Goal: Task Accomplishment & Management: Manage account settings

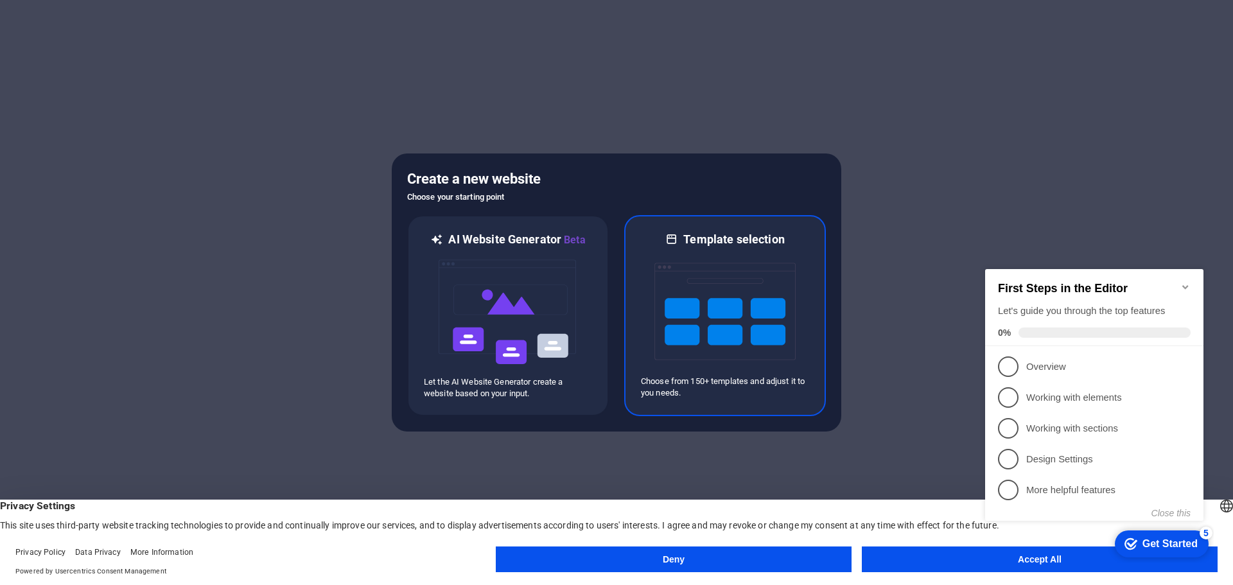
click at [714, 292] on img at bounding box center [725, 311] width 141 height 128
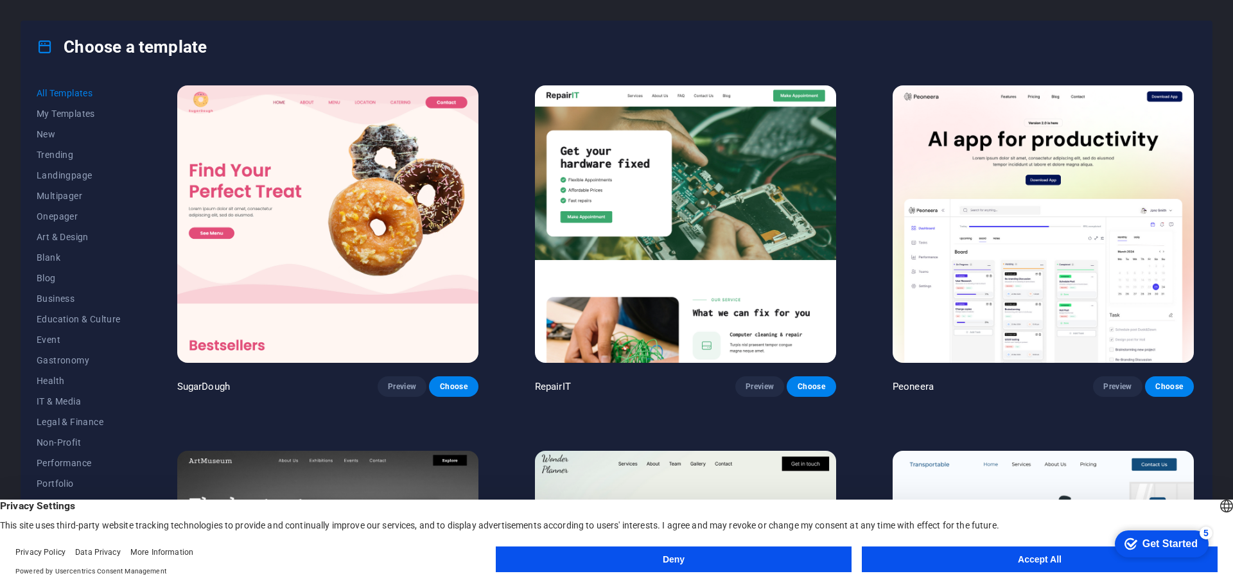
click at [650, 562] on button "Deny" at bounding box center [674, 560] width 356 height 26
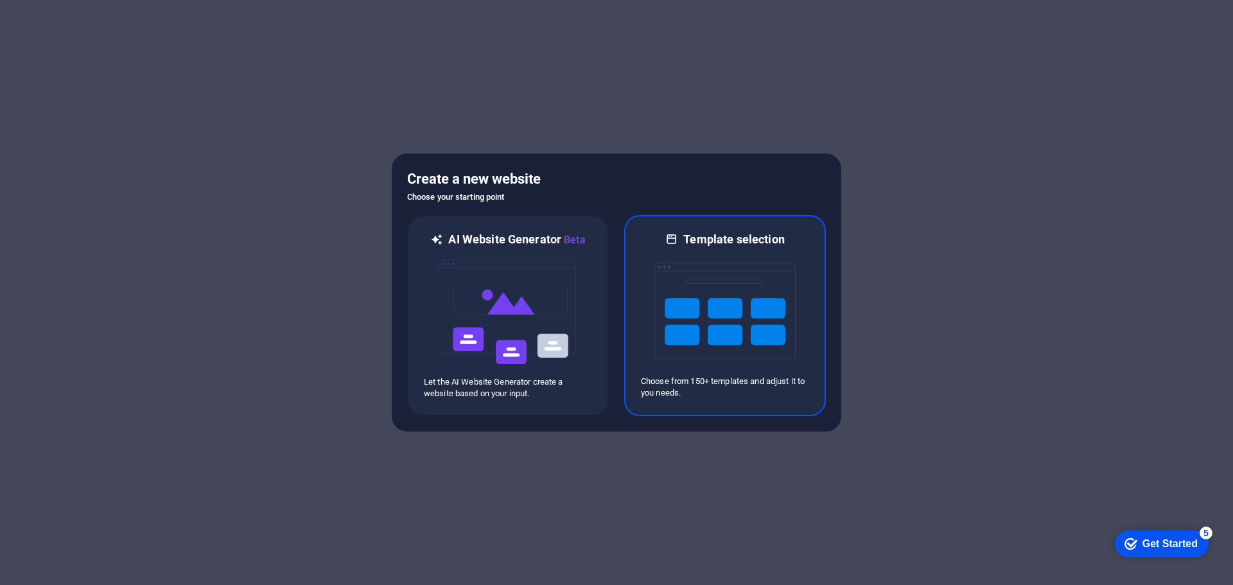
click at [749, 292] on img at bounding box center [725, 311] width 141 height 128
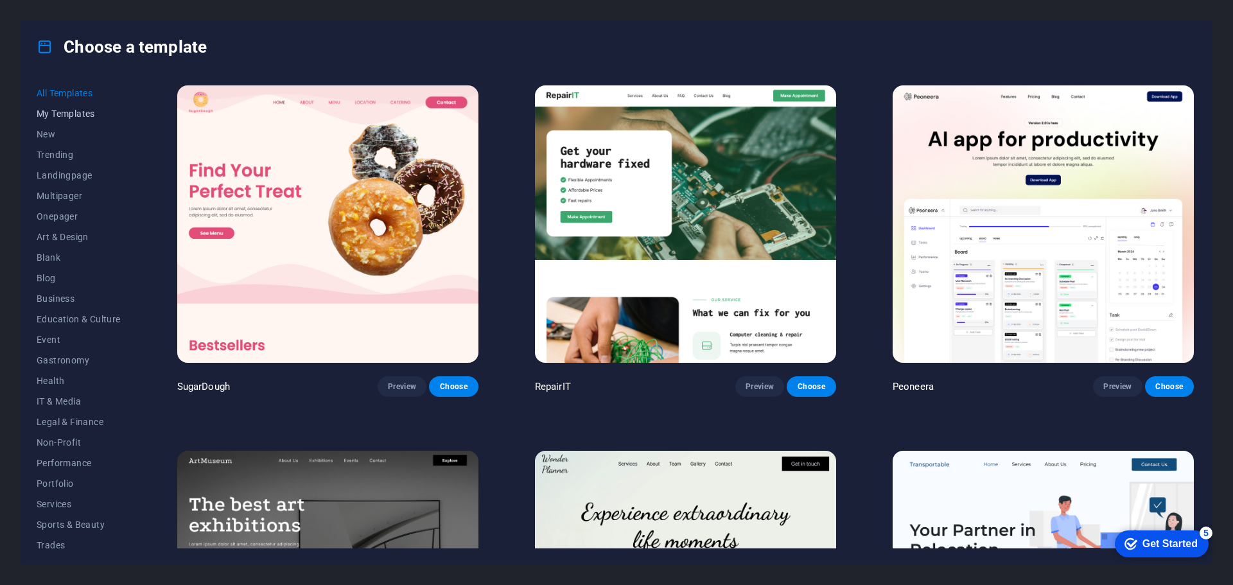
click at [74, 114] on span "My Templates" at bounding box center [79, 114] width 84 height 10
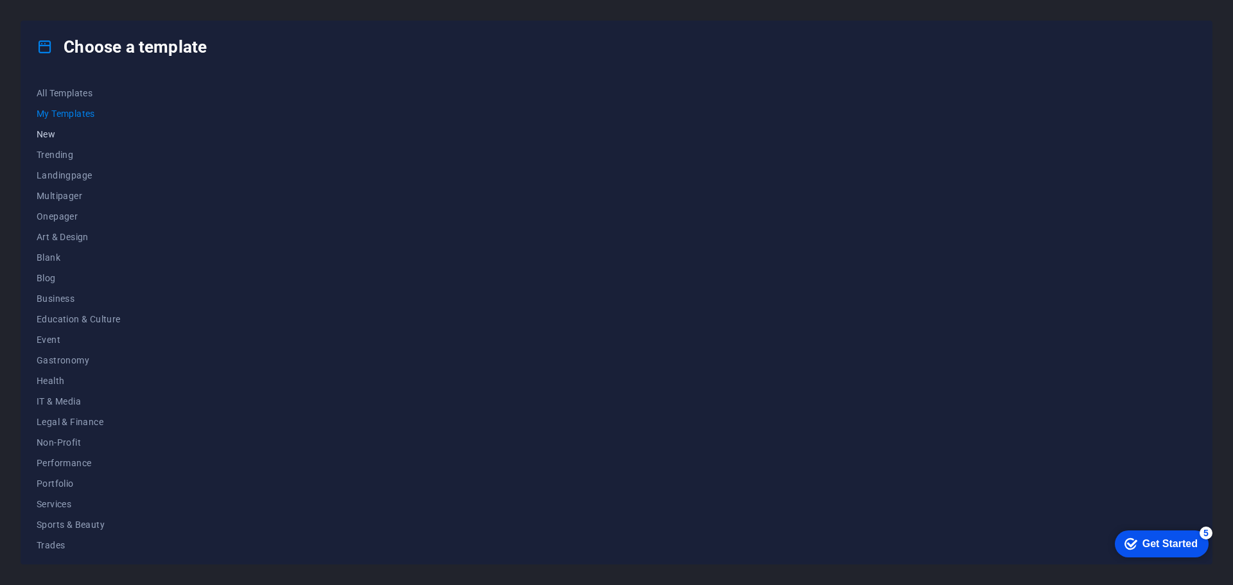
click at [46, 128] on button "New" at bounding box center [79, 134] width 84 height 21
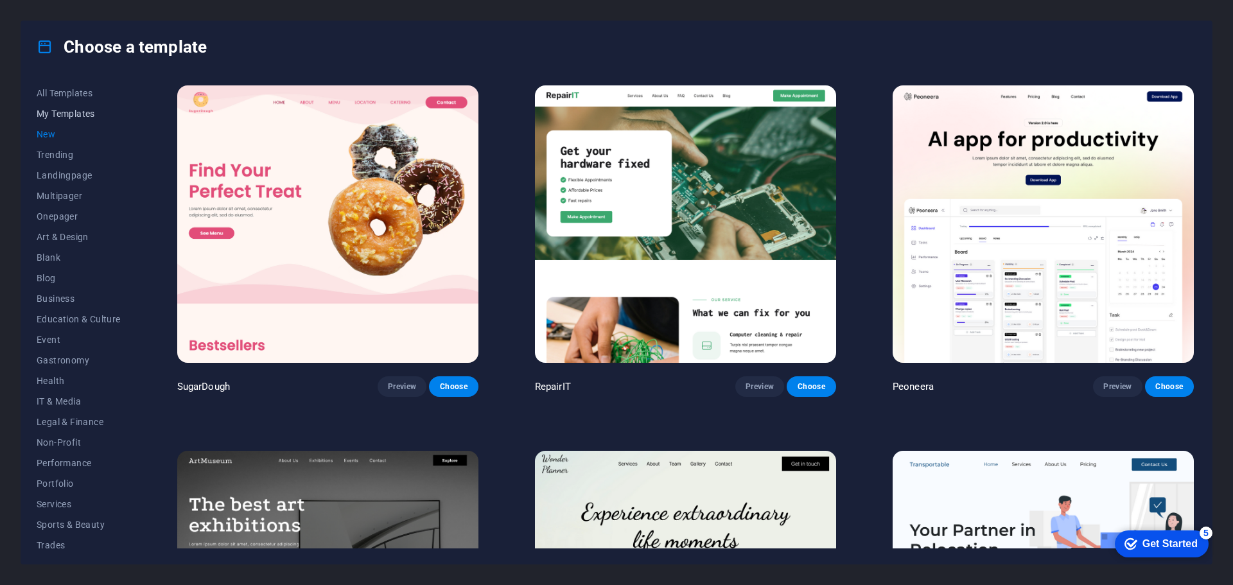
click at [56, 111] on span "My Templates" at bounding box center [79, 114] width 84 height 10
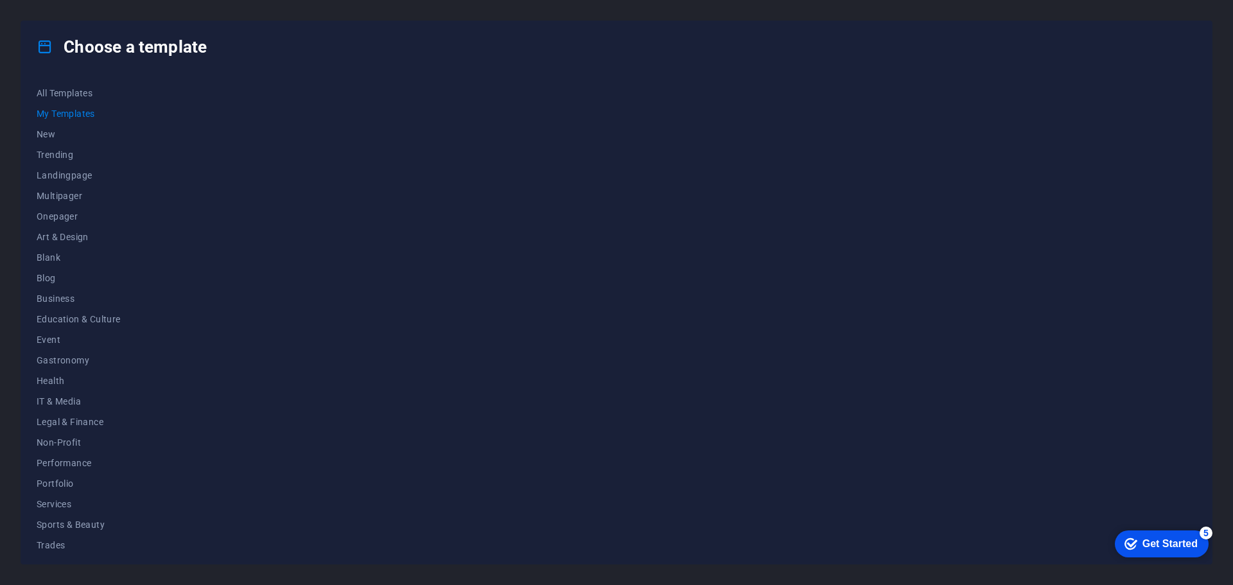
drag, startPoint x: 1158, startPoint y: 543, endPoint x: 1281, endPoint y: 816, distance: 299.6
click at [1157, 543] on div "Get Started" at bounding box center [1170, 544] width 55 height 12
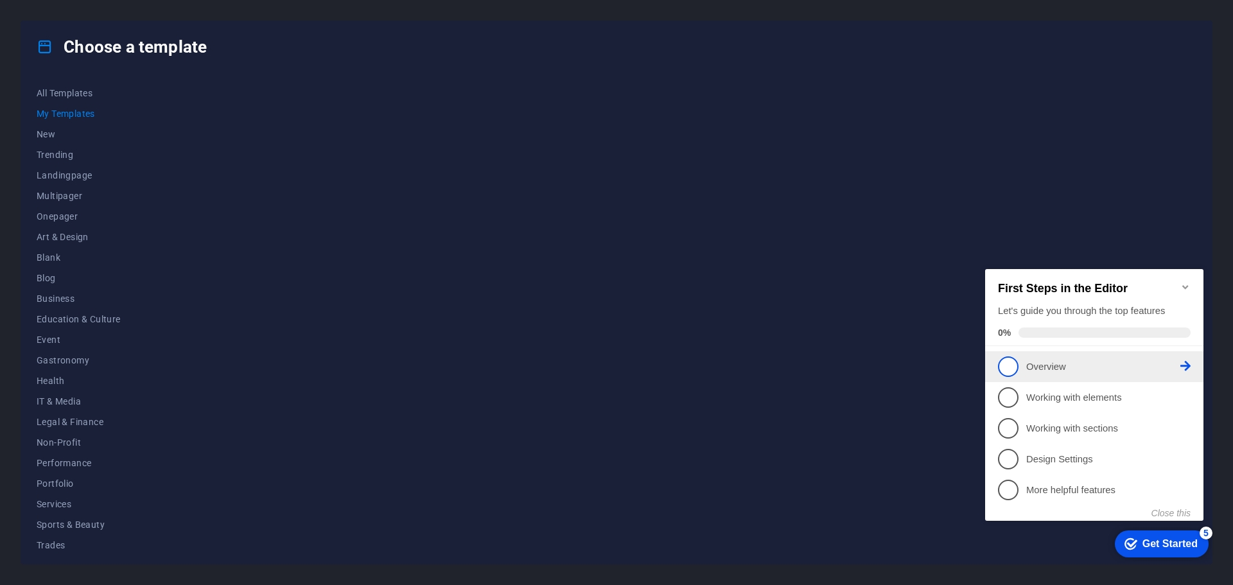
click at [1028, 362] on p "Overview - incomplete" at bounding box center [1104, 366] width 154 height 13
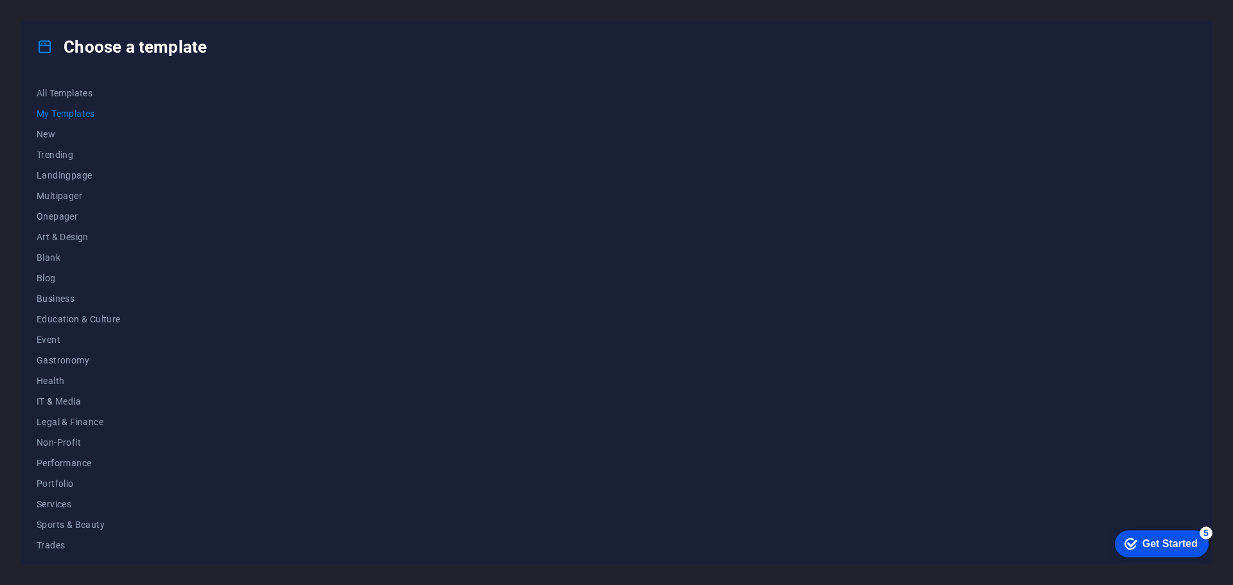
click at [1143, 538] on div "Get Started" at bounding box center [1170, 544] width 55 height 12
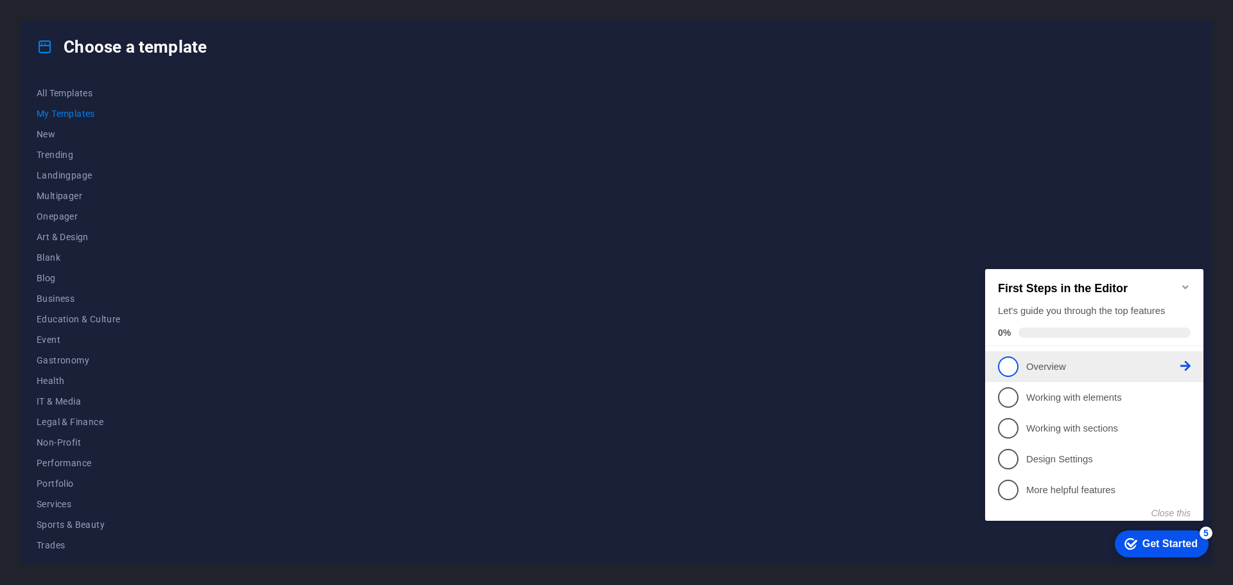
click at [1005, 364] on span "1" at bounding box center [1008, 367] width 21 height 21
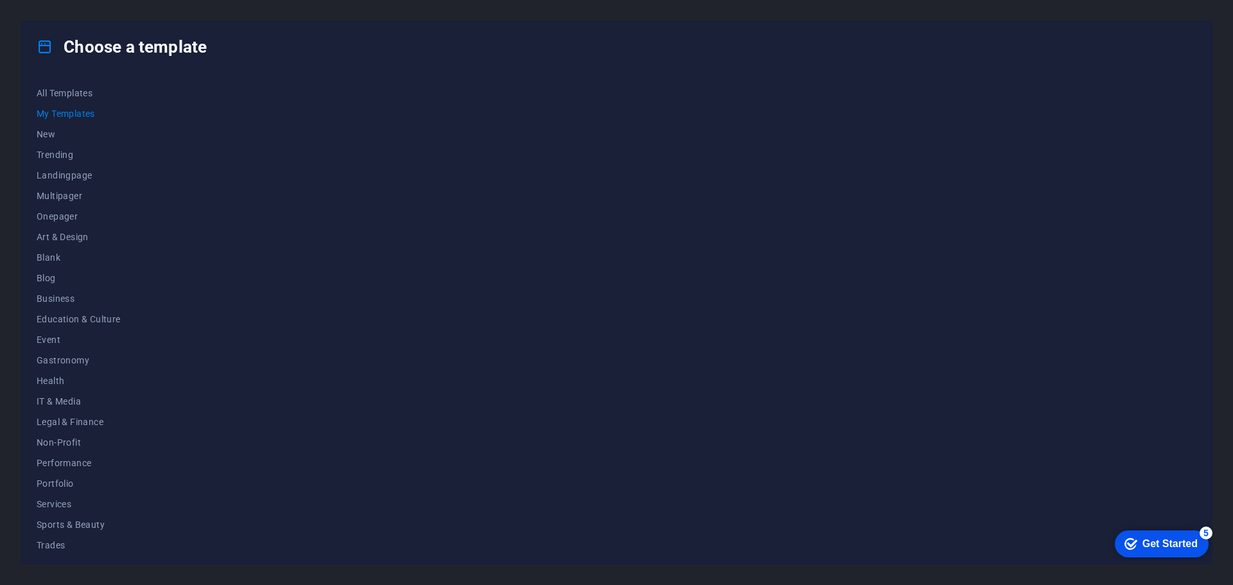
click at [605, 348] on div at bounding box center [686, 316] width 1022 height 466
click at [42, 46] on icon at bounding box center [45, 47] width 17 height 17
click at [89, 42] on h4 "Choose a template" at bounding box center [122, 47] width 170 height 21
click at [69, 110] on span "My Templates" at bounding box center [79, 114] width 84 height 10
click at [76, 95] on span "All Templates" at bounding box center [79, 93] width 84 height 10
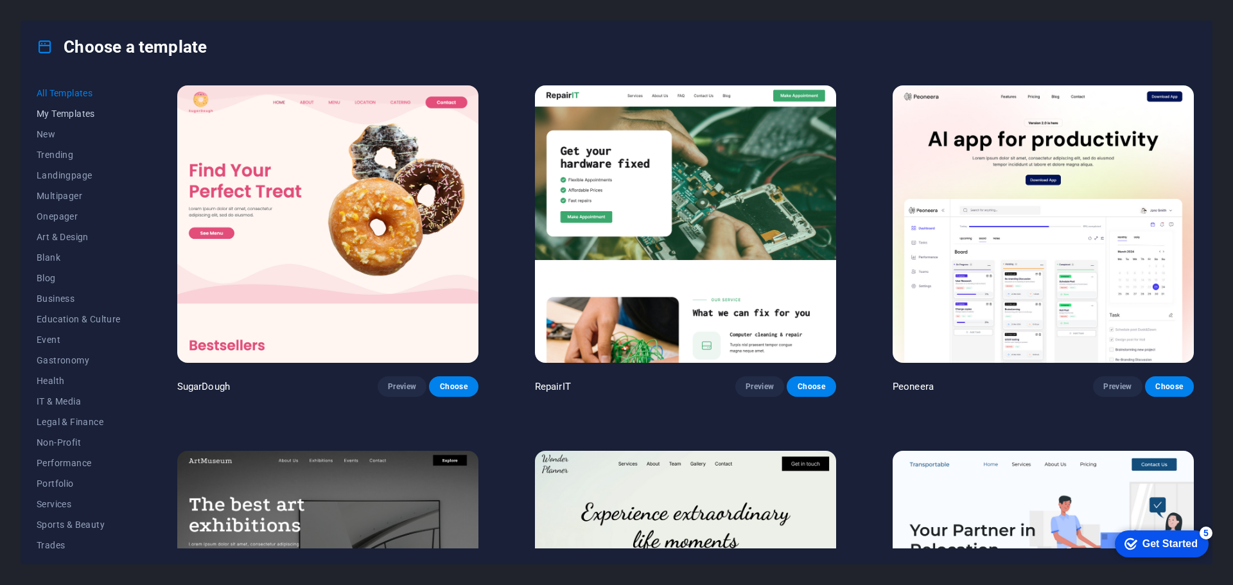
click at [75, 111] on span "My Templates" at bounding box center [79, 114] width 84 height 10
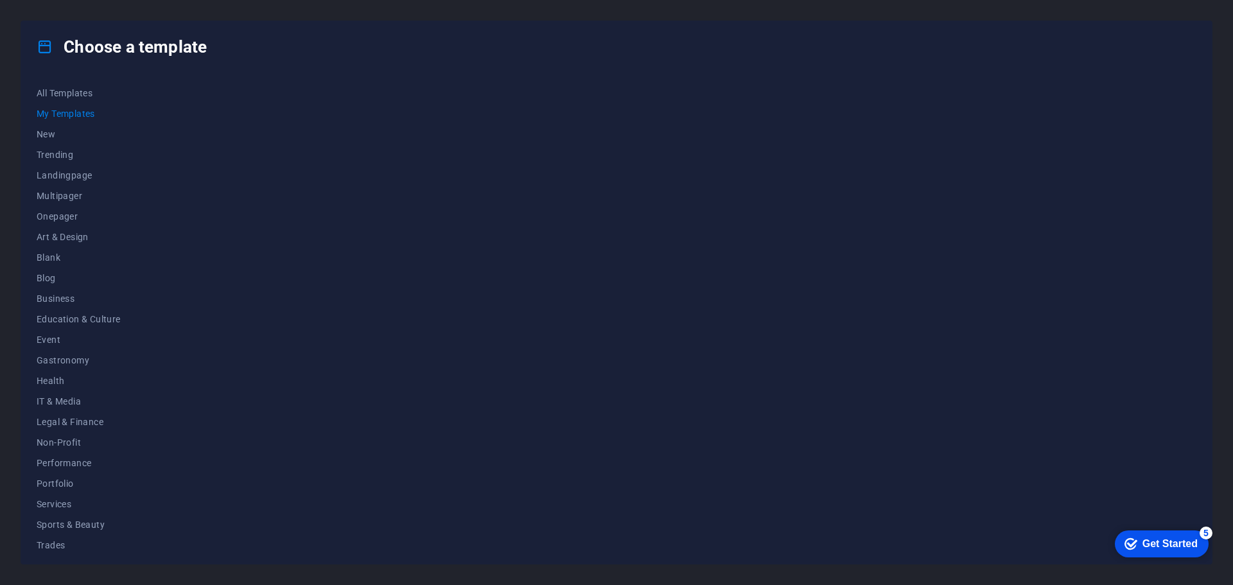
click at [75, 111] on span "My Templates" at bounding box center [79, 114] width 84 height 10
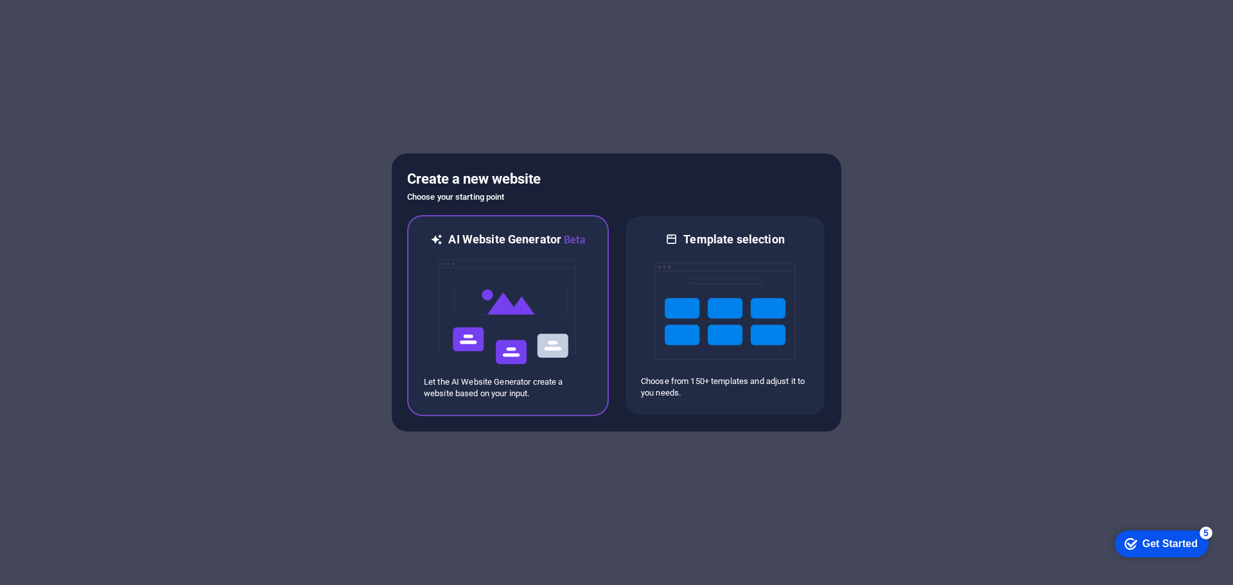
click at [492, 322] on img at bounding box center [507, 312] width 141 height 128
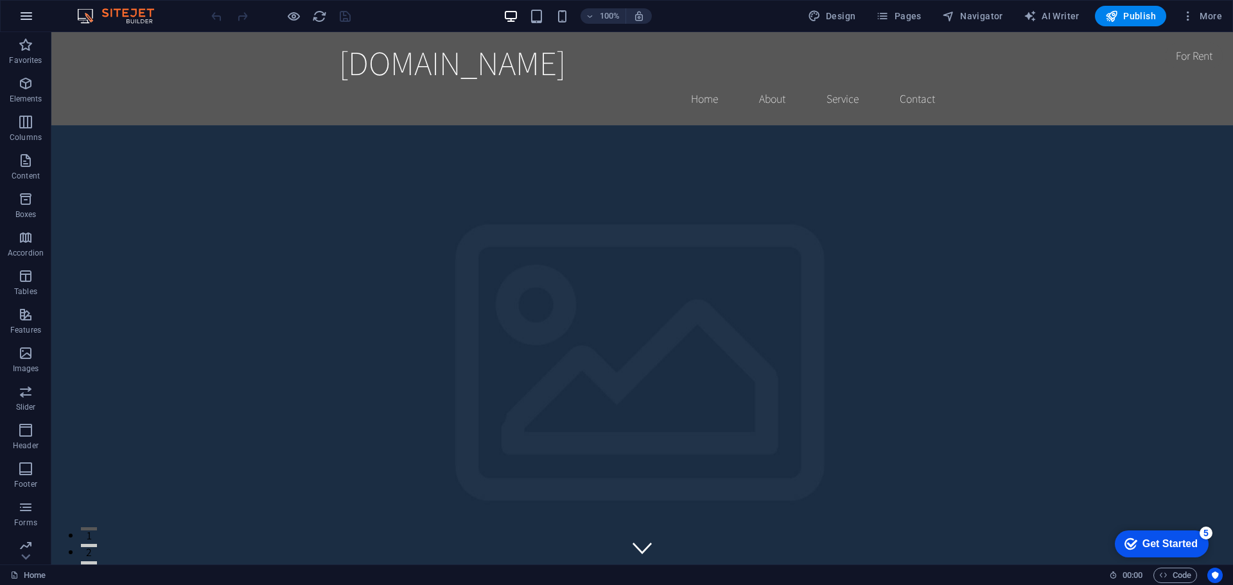
click at [15, 12] on button "button" at bounding box center [26, 16] width 31 height 31
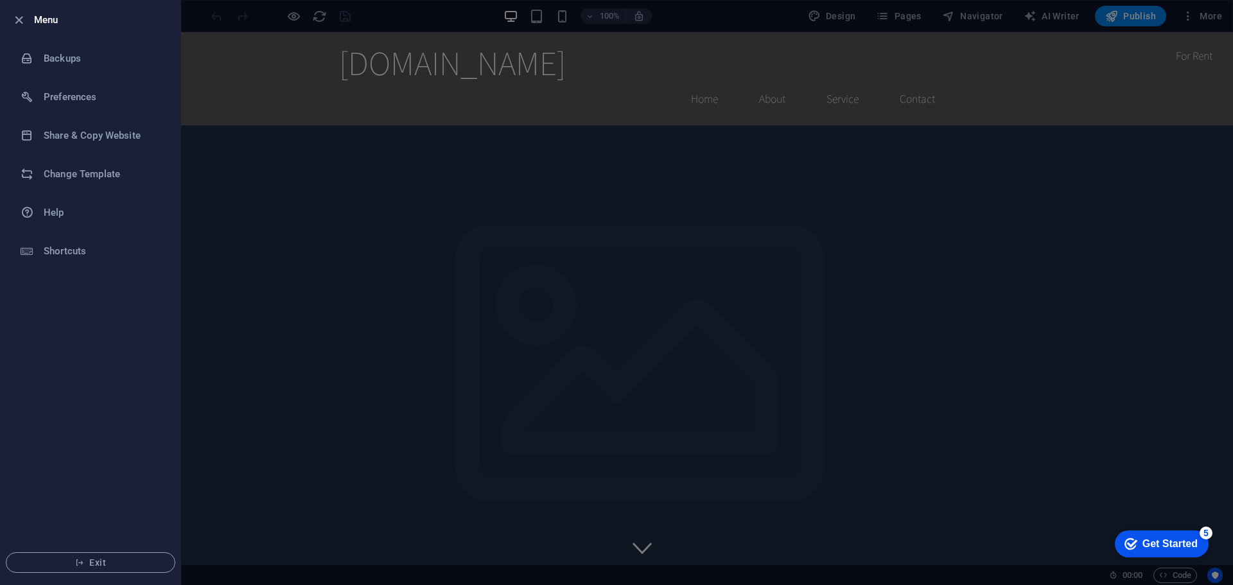
click at [666, 228] on div at bounding box center [616, 292] width 1233 height 585
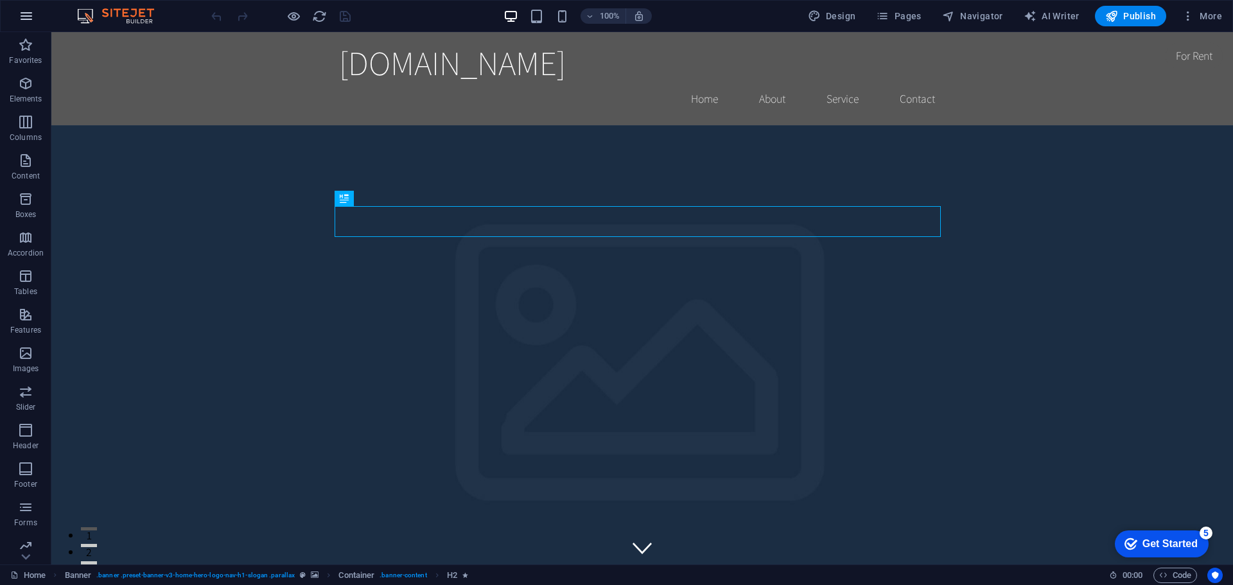
click at [22, 17] on icon "button" at bounding box center [26, 15] width 15 height 15
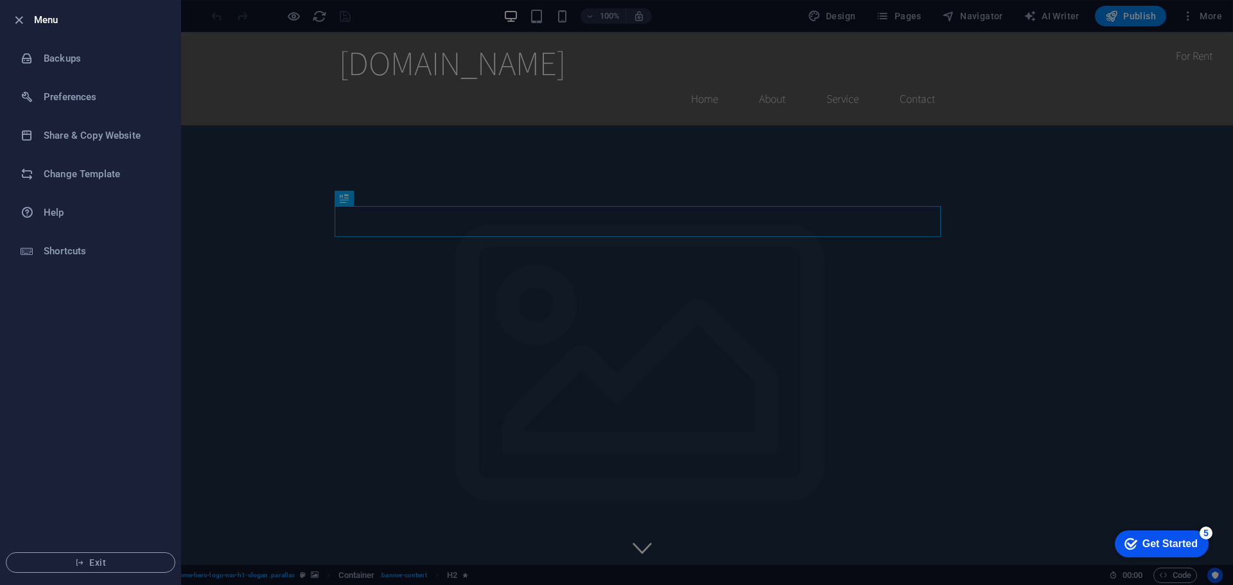
click at [22, 17] on icon "button" at bounding box center [19, 20] width 15 height 15
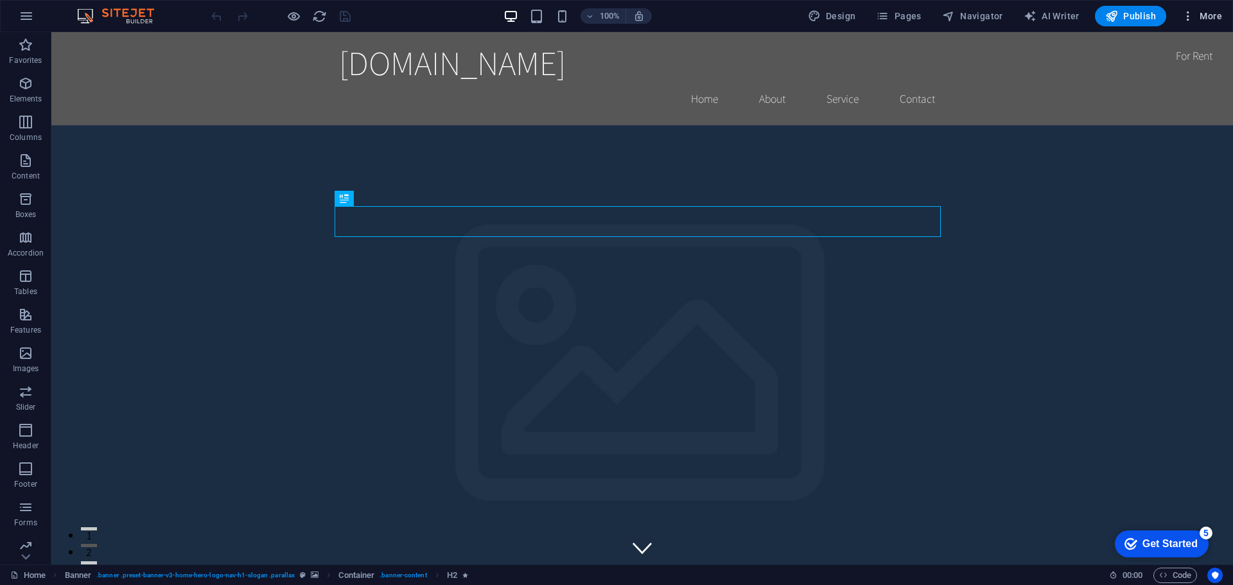
click at [1209, 13] on span "More" at bounding box center [1202, 16] width 40 height 13
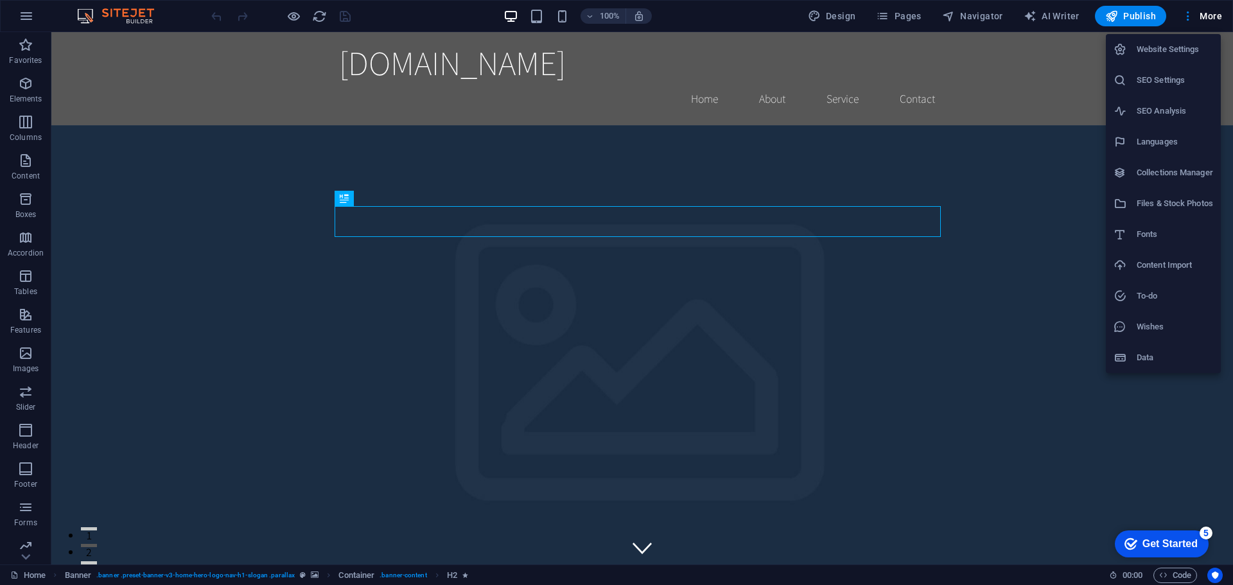
click at [1158, 48] on h6 "Website Settings" at bounding box center [1175, 49] width 76 height 15
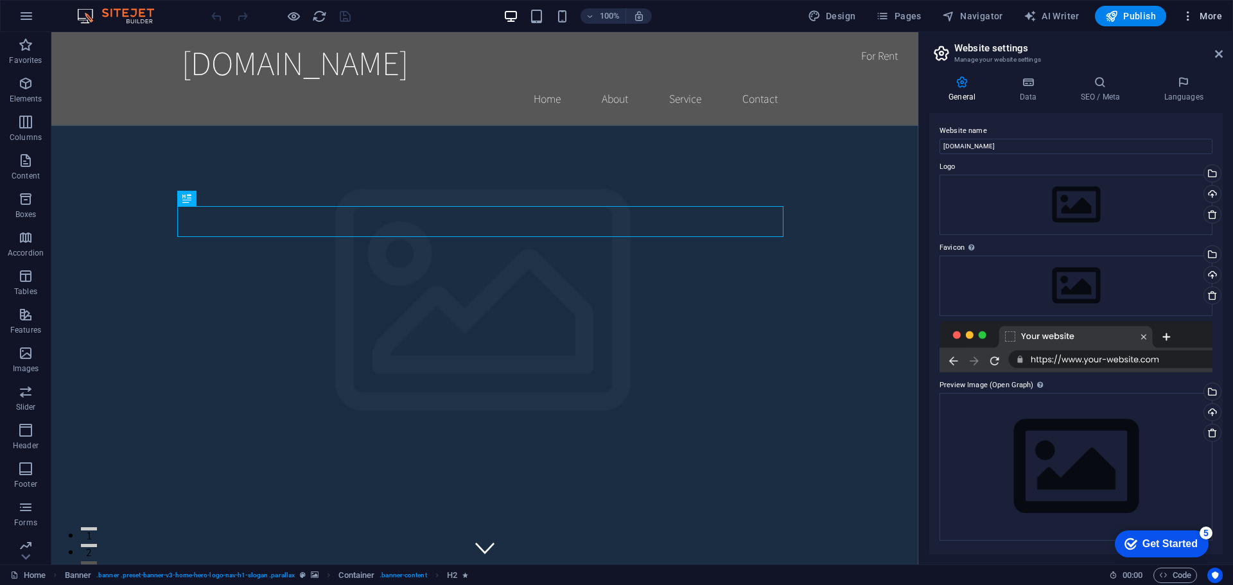
click at [1209, 15] on span "More" at bounding box center [1202, 16] width 40 height 13
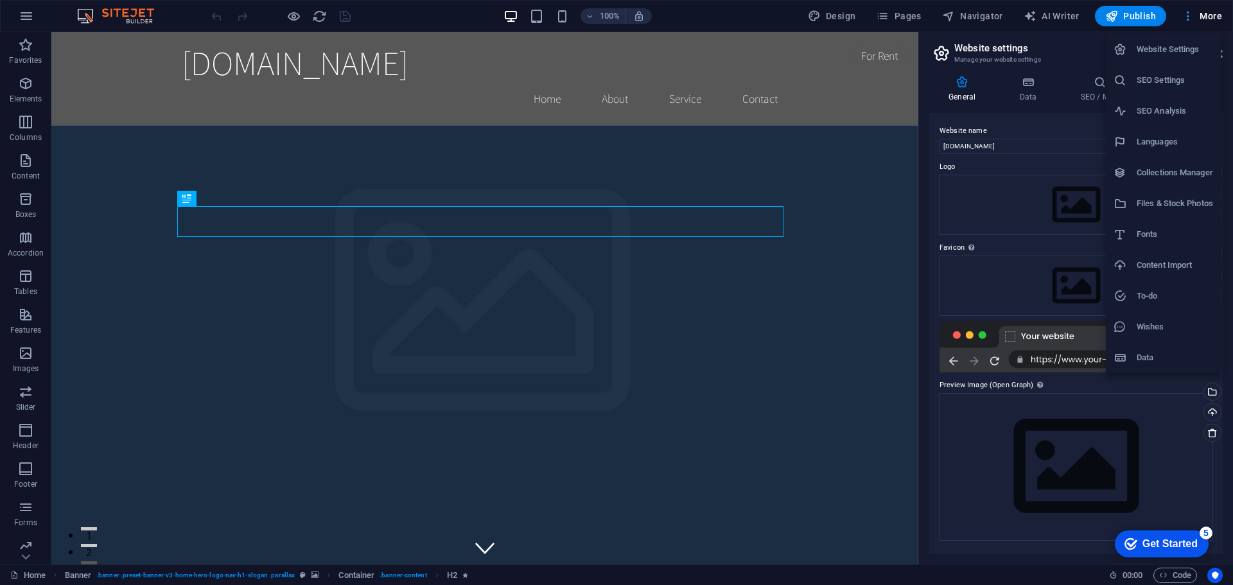
click at [1209, 15] on div at bounding box center [616, 292] width 1233 height 585
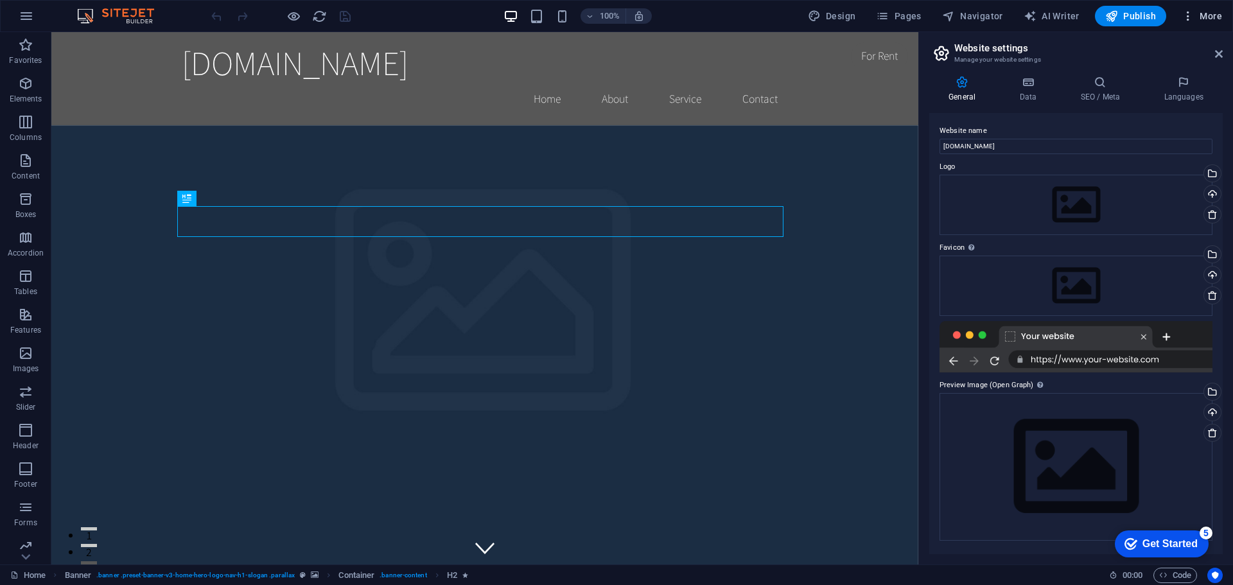
click at [1209, 15] on span "More" at bounding box center [1202, 16] width 40 height 13
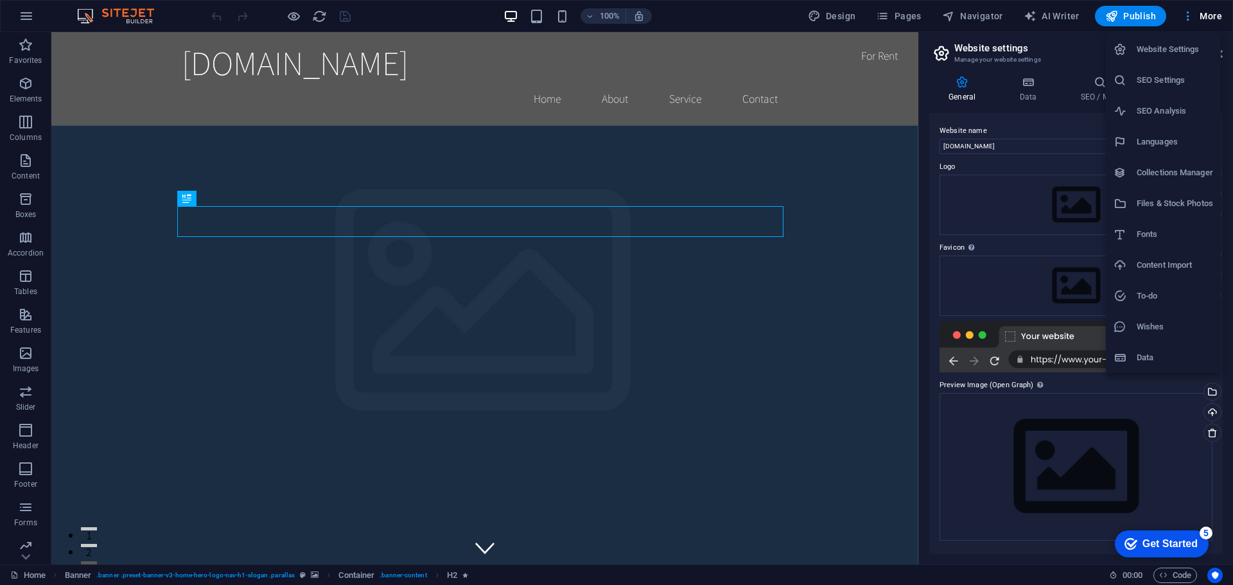
click at [1209, 15] on div at bounding box center [616, 292] width 1233 height 585
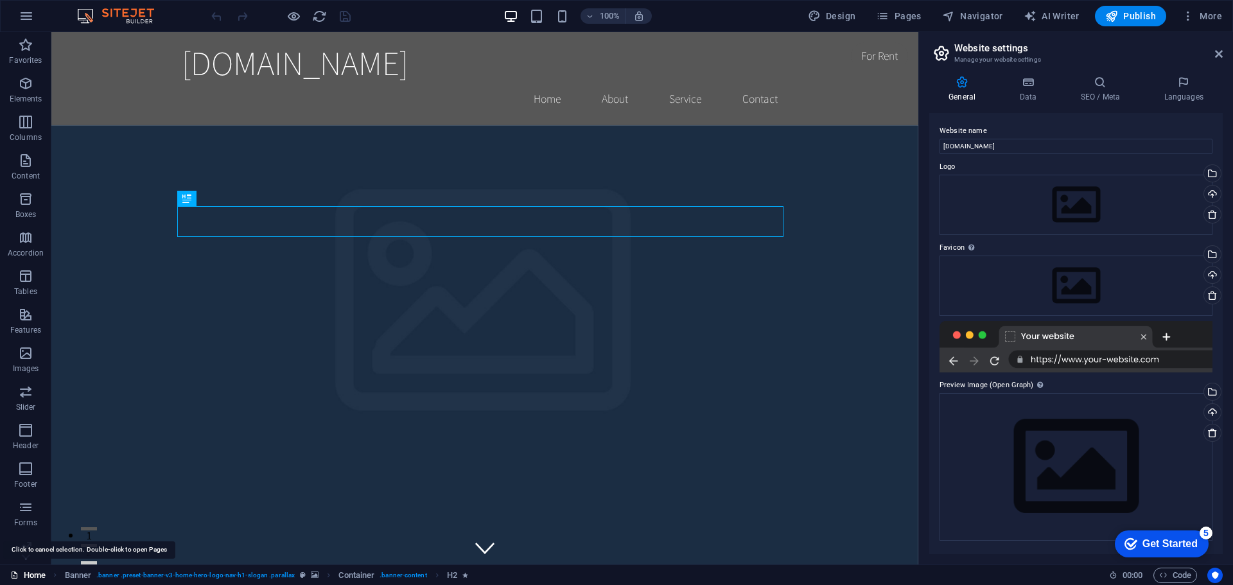
click at [30, 578] on link "Home" at bounding box center [27, 575] width 35 height 15
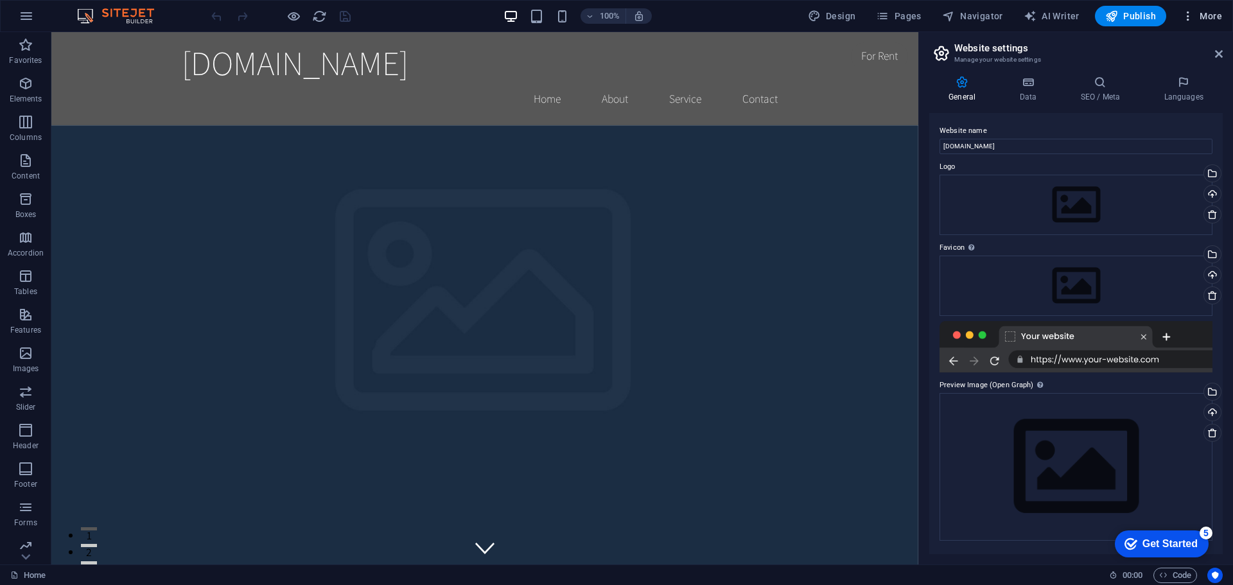
click at [1214, 8] on button "More" at bounding box center [1202, 16] width 51 height 21
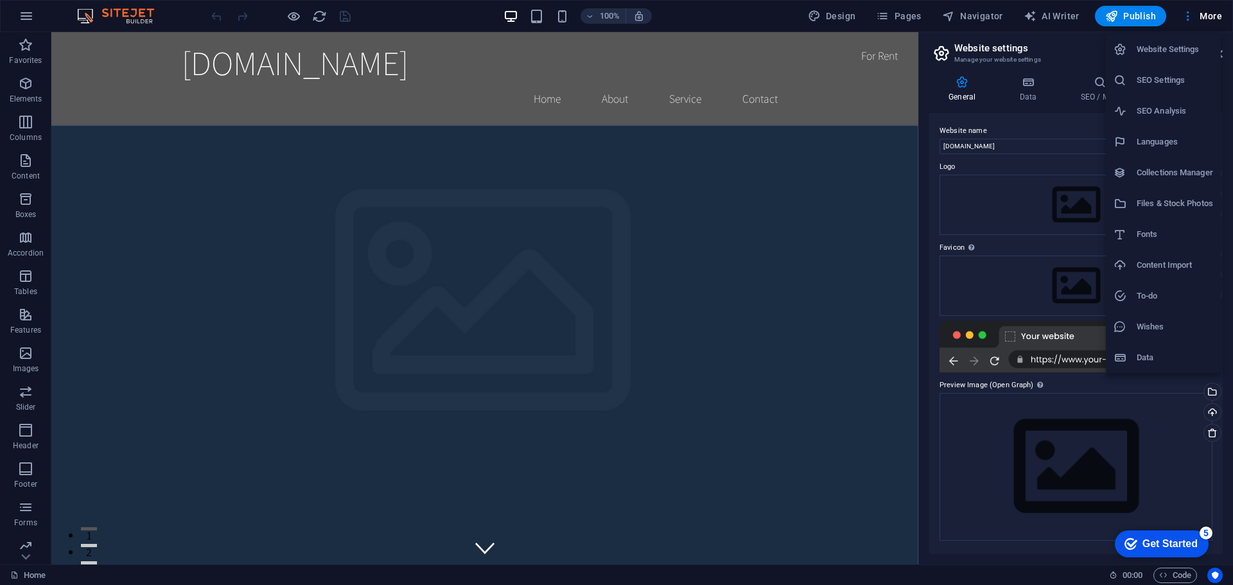
click at [1151, 356] on h6 "Data" at bounding box center [1175, 357] width 76 height 15
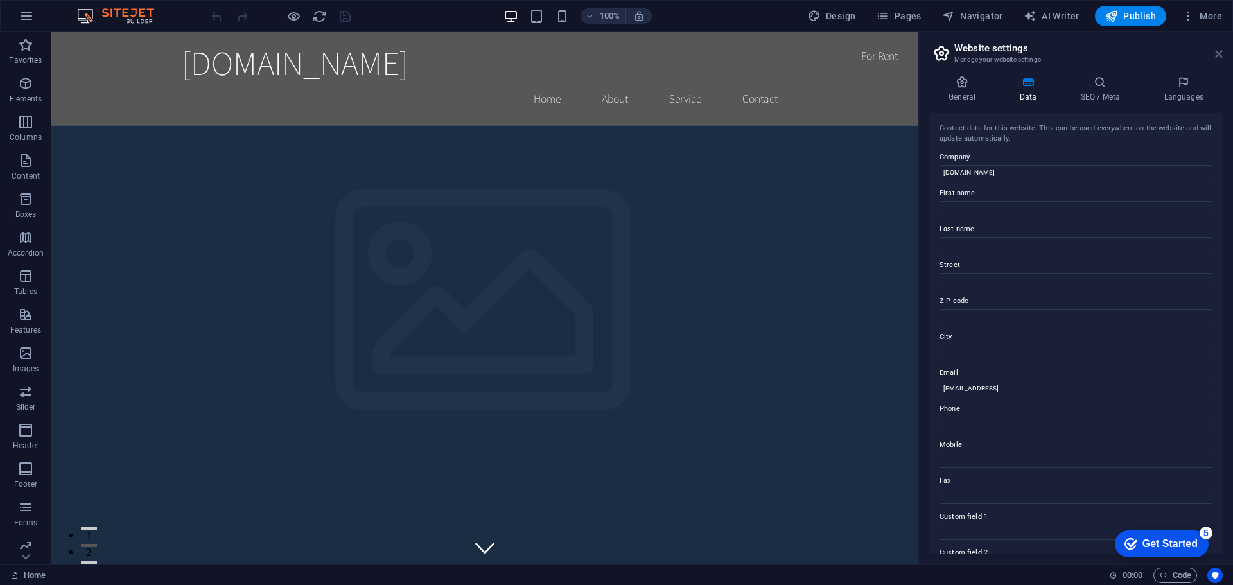
click at [1219, 49] on icon at bounding box center [1219, 54] width 8 height 10
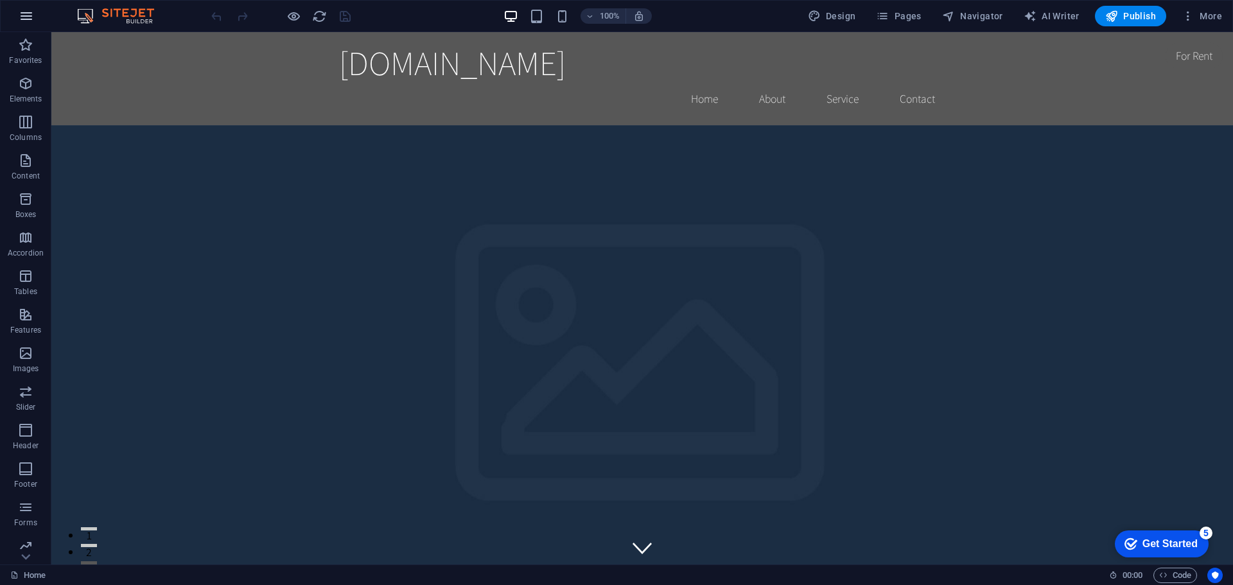
click at [16, 16] on button "button" at bounding box center [26, 16] width 31 height 31
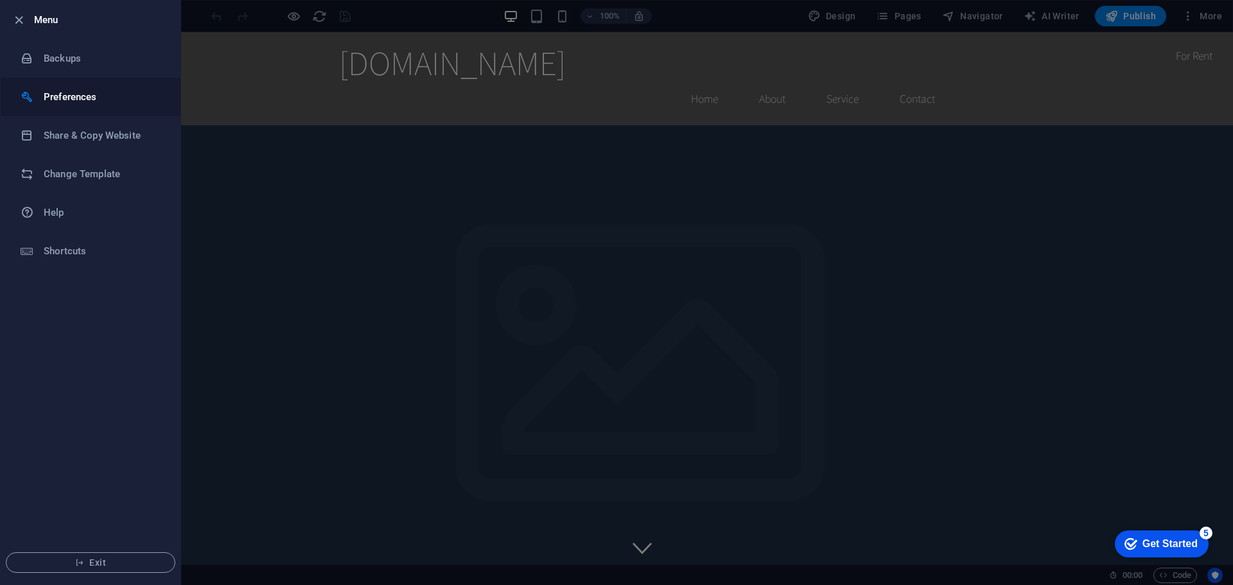
click at [73, 95] on h6 "Preferences" at bounding box center [103, 96] width 119 height 15
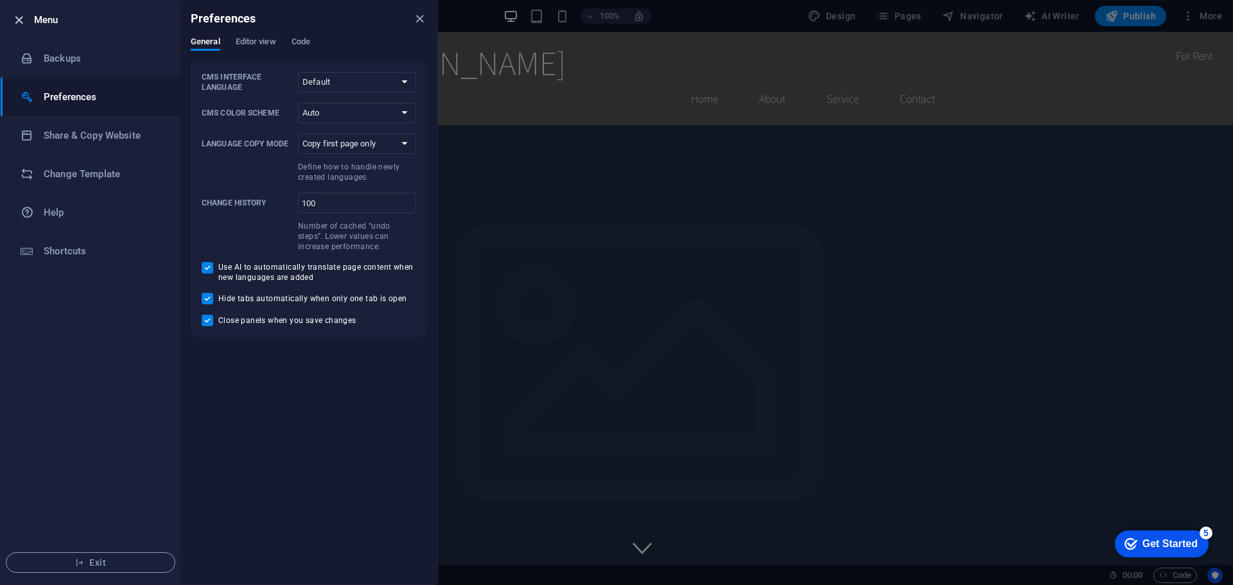
click at [17, 21] on icon "button" at bounding box center [19, 20] width 15 height 15
